Goal: Information Seeking & Learning: Learn about a topic

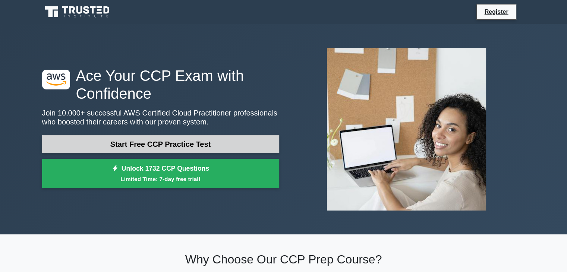
click at [185, 144] on link "Start Free CCP Practice Test" at bounding box center [160, 144] width 237 height 18
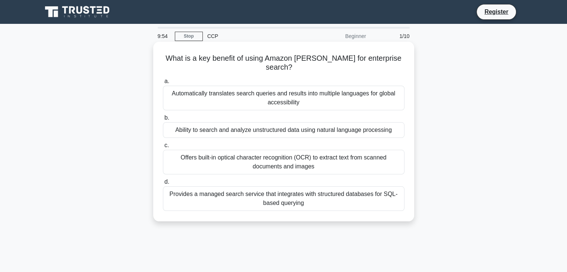
click at [288, 156] on div "Offers built-in optical character recognition (OCR) to extract text from scanne…" at bounding box center [284, 162] width 242 height 25
click at [163, 148] on input "c. Offers built-in optical character recognition (OCR) to extract text from sca…" at bounding box center [163, 145] width 0 height 5
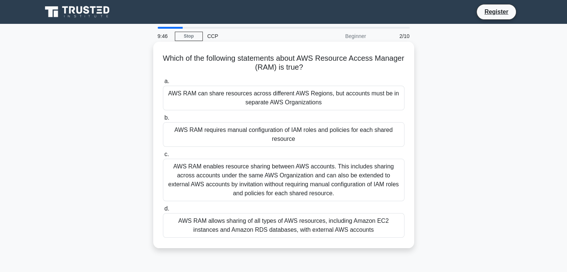
click at [328, 98] on div "AWS RAM can share resources across different AWS Regions, but accounts must be …" at bounding box center [284, 98] width 242 height 25
click at [163, 84] on input "a. AWS RAM can share resources across different AWS Regions, but accounts must …" at bounding box center [163, 81] width 0 height 5
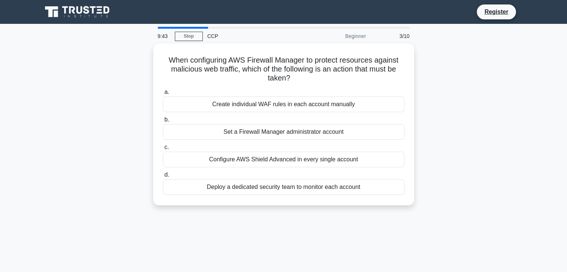
click at [328, 98] on div "Create individual WAF rules in each account manually" at bounding box center [284, 105] width 242 height 16
click at [163, 95] on input "a. Create individual WAF rules in each account manually" at bounding box center [163, 92] width 0 height 5
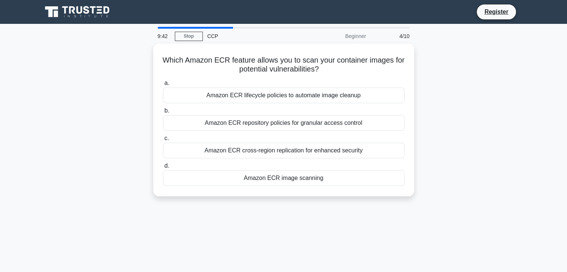
click at [328, 98] on div "Amazon ECR lifecycle policies to automate image cleanup" at bounding box center [284, 96] width 242 height 16
click at [163, 86] on input "a. Amazon ECR lifecycle policies to automate image cleanup" at bounding box center [163, 83] width 0 height 5
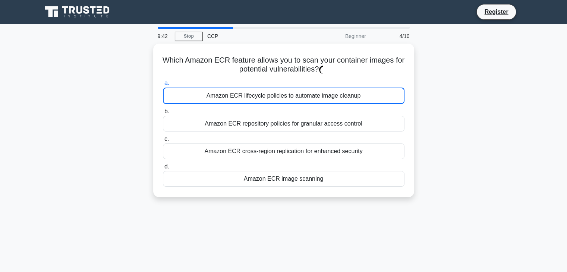
click at [328, 98] on div "Amazon ECR lifecycle policies to automate image cleanup" at bounding box center [284, 96] width 242 height 16
click at [163, 86] on input "a. Amazon ECR lifecycle policies to automate image cleanup" at bounding box center [163, 83] width 0 height 5
click at [328, 98] on div "Amazon ECR lifecycle policies to automate image cleanup" at bounding box center [284, 96] width 242 height 16
click at [163, 86] on input "a. Amazon ECR lifecycle policies to automate image cleanup" at bounding box center [163, 83] width 0 height 5
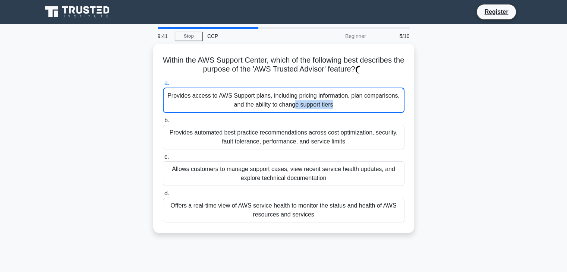
click at [328, 98] on div "Provides access to AWS Support plans, including pricing information, plan compa…" at bounding box center [284, 100] width 242 height 25
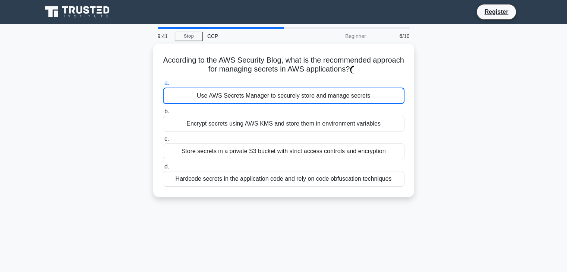
click at [328, 98] on div "Use AWS Secrets Manager to securely store and manage secrets" at bounding box center [284, 96] width 242 height 16
click at [163, 86] on input "a. Use AWS Secrets Manager to securely store and manage secrets" at bounding box center [163, 83] width 0 height 5
click at [328, 98] on div "Use AWS Secrets Manager to securely store and manage secrets" at bounding box center [284, 96] width 242 height 16
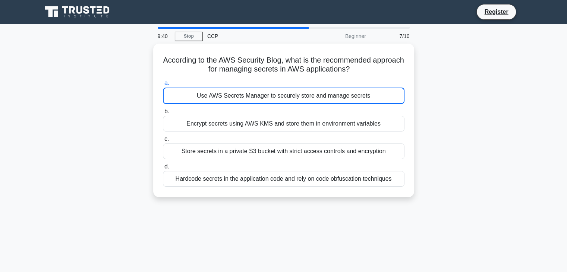
click at [163, 86] on input "a. Use AWS Secrets Manager to securely store and manage secrets" at bounding box center [163, 83] width 0 height 5
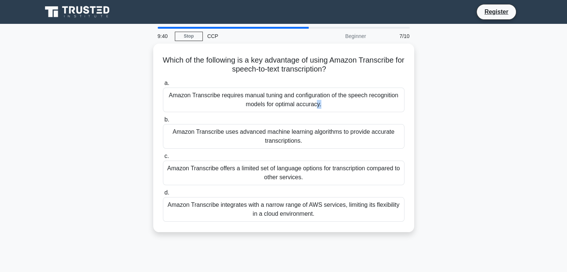
click at [328, 98] on div "Amazon Transcribe requires manual tuning and configuration of the speech recogn…" at bounding box center [284, 100] width 242 height 25
click at [163, 86] on input "a. Amazon Transcribe requires manual tuning and configuration of the speech rec…" at bounding box center [163, 83] width 0 height 5
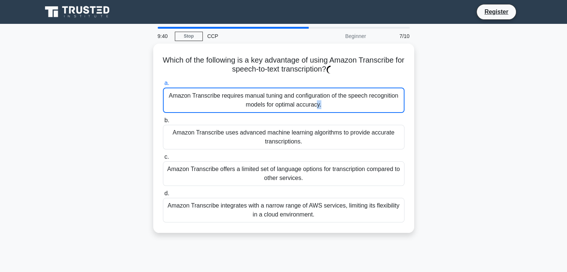
click at [328, 98] on div "Amazon Transcribe requires manual tuning and configuration of the speech recogn…" at bounding box center [284, 100] width 242 height 25
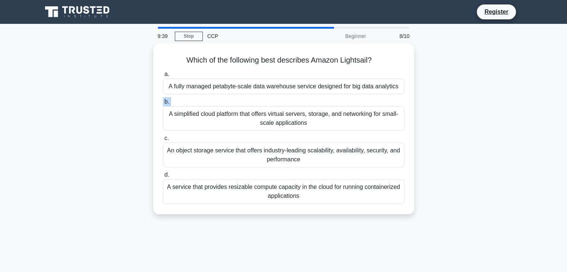
click at [328, 98] on label "b. A simplified cloud platform that offers virtual servers, storage, and networ…" at bounding box center [284, 114] width 242 height 34
click at [163, 100] on input "b. A simplified cloud platform that offers virtual servers, storage, and networ…" at bounding box center [163, 102] width 0 height 5
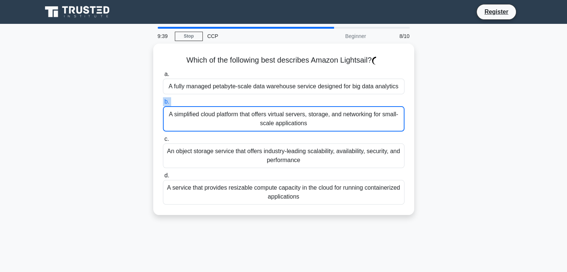
click at [328, 98] on label "b. A simplified cloud platform that offers virtual servers, storage, and networ…" at bounding box center [284, 114] width 242 height 34
click at [163, 100] on input "b. A simplified cloud platform that offers virtual servers, storage, and networ…" at bounding box center [163, 102] width 0 height 5
click at [328, 98] on label "b. A simplified cloud platform that offers virtual servers, storage, and networ…" at bounding box center [284, 114] width 242 height 34
click at [163, 100] on input "b. A simplified cloud platform that offers virtual servers, storage, and networ…" at bounding box center [163, 102] width 0 height 5
click at [328, 98] on label "b. A simplified cloud platform that offers virtual servers, storage, and networ…" at bounding box center [284, 114] width 242 height 34
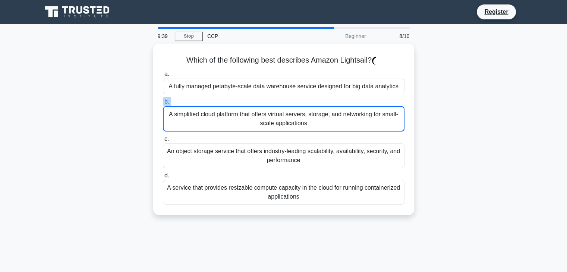
click at [163, 100] on input "b. A simplified cloud platform that offers virtual servers, storage, and networ…" at bounding box center [163, 102] width 0 height 5
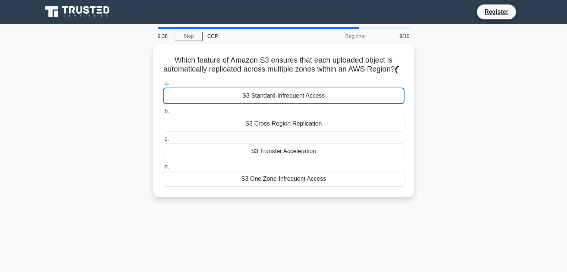
click at [328, 98] on div "S3 Standard-Infrequent Access" at bounding box center [284, 96] width 242 height 16
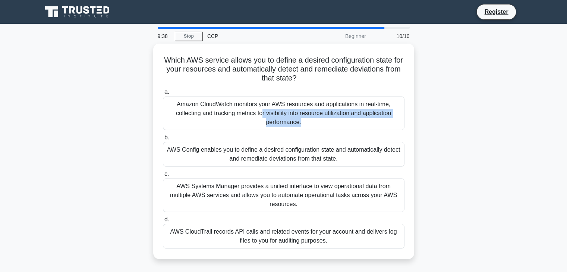
click at [328, 98] on div "Amazon CloudWatch monitors your AWS resources and applications in real-time, co…" at bounding box center [284, 114] width 242 height 34
click at [163, 95] on input "a. Amazon CloudWatch monitors your AWS resources and applications in real-time,…" at bounding box center [163, 92] width 0 height 5
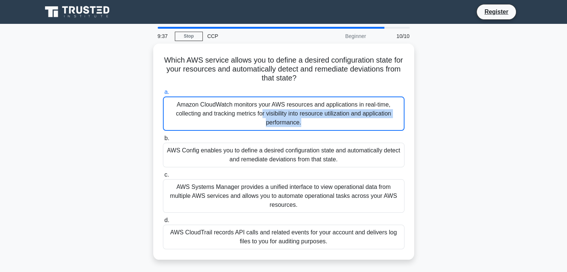
click at [328, 98] on div "Amazon CloudWatch monitors your AWS resources and applications in real-time, co…" at bounding box center [284, 114] width 242 height 34
click at [163, 95] on input "a. Amazon CloudWatch monitors your AWS resources and applications in real-time,…" at bounding box center [163, 92] width 0 height 5
